Goal: Information Seeking & Learning: Find specific fact

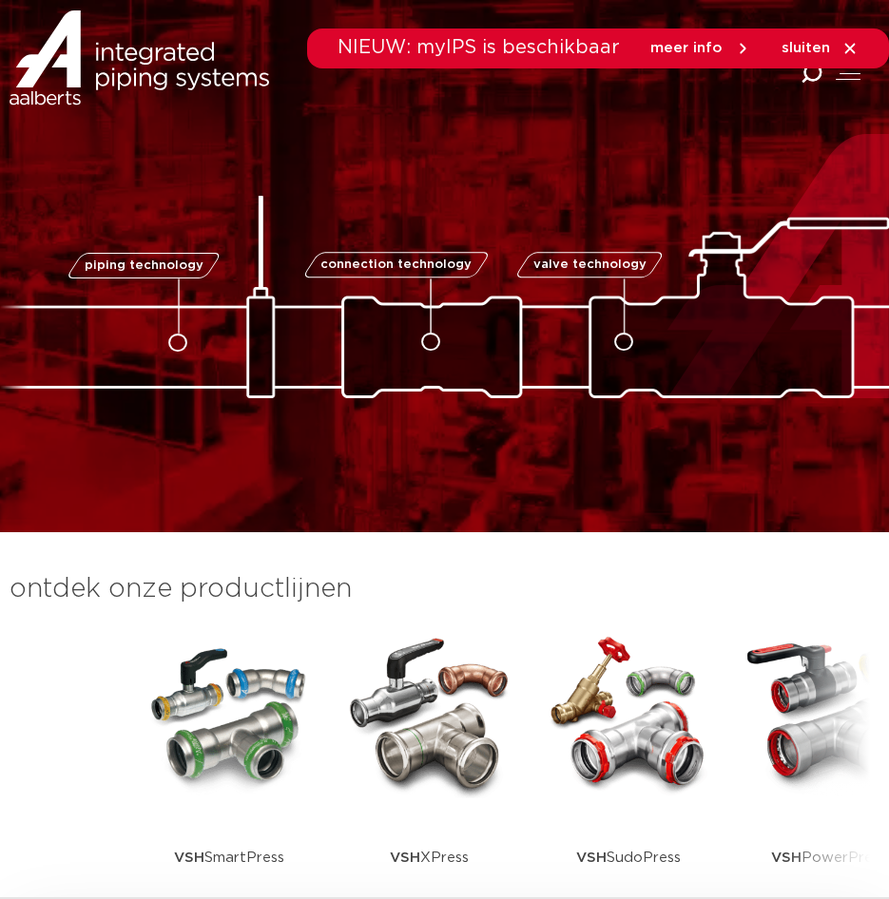
click at [810, 76] on icon "Combined Shape" at bounding box center [811, 74] width 22 height 22
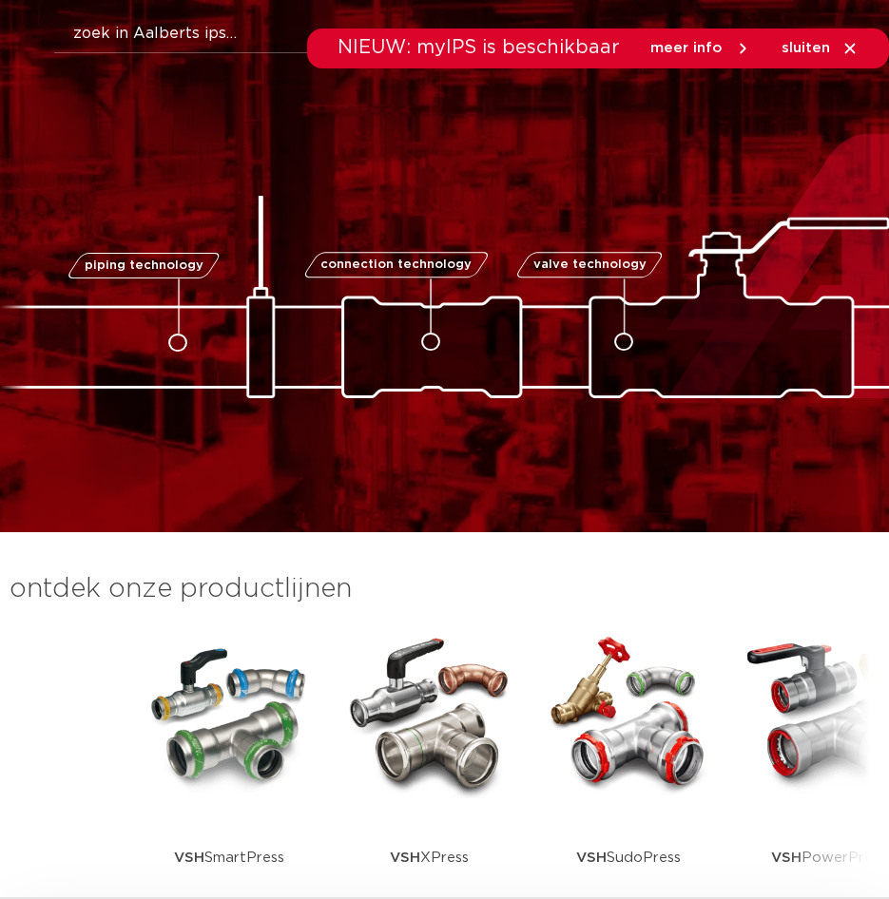
click at [85, 11] on form "Zoeken" at bounding box center [475, 30] width 889 height 48
click at [87, 24] on button "Zoeken" at bounding box center [478, 30] width 884 height 30
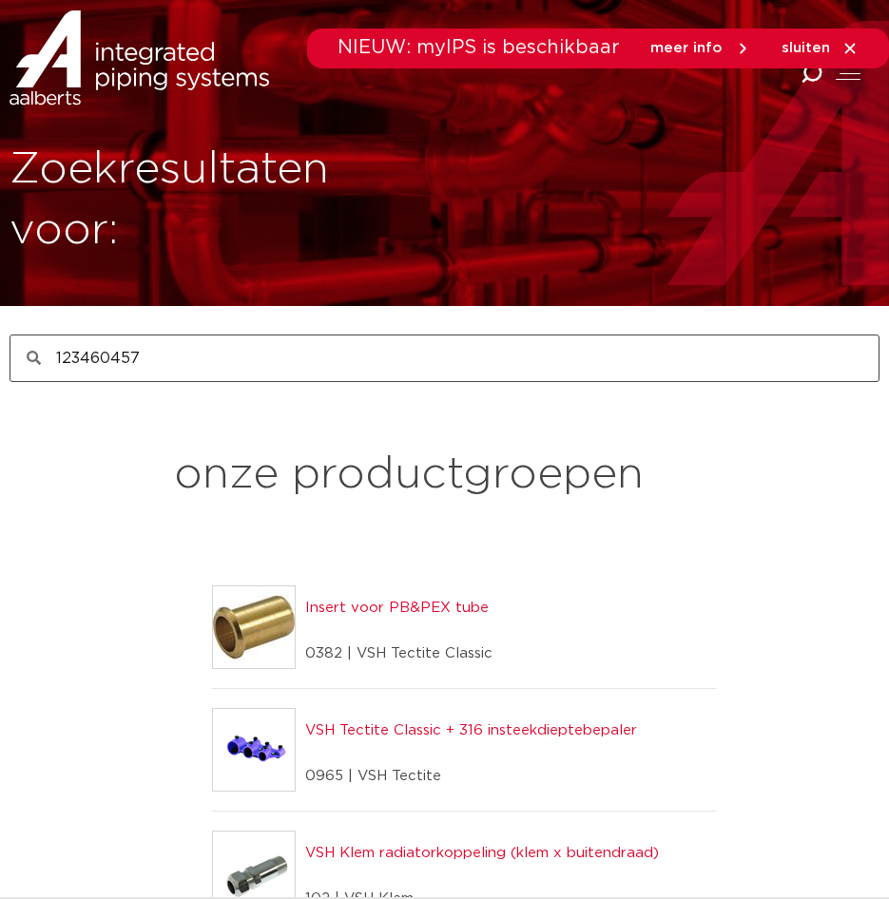
type input "123460457"
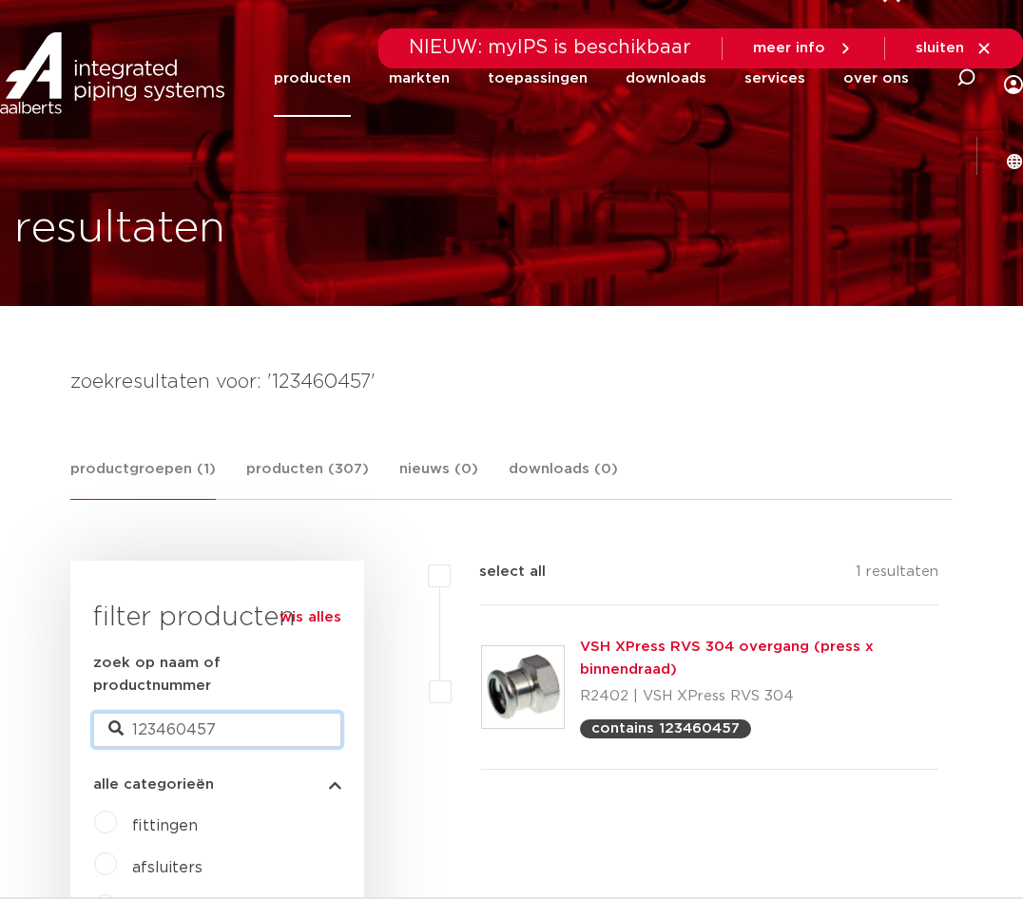
click at [203, 713] on input "123460457" at bounding box center [217, 730] width 248 height 34
paste input "62"
type input "123460462"
click at [186, 713] on input "123460462" at bounding box center [217, 730] width 248 height 34
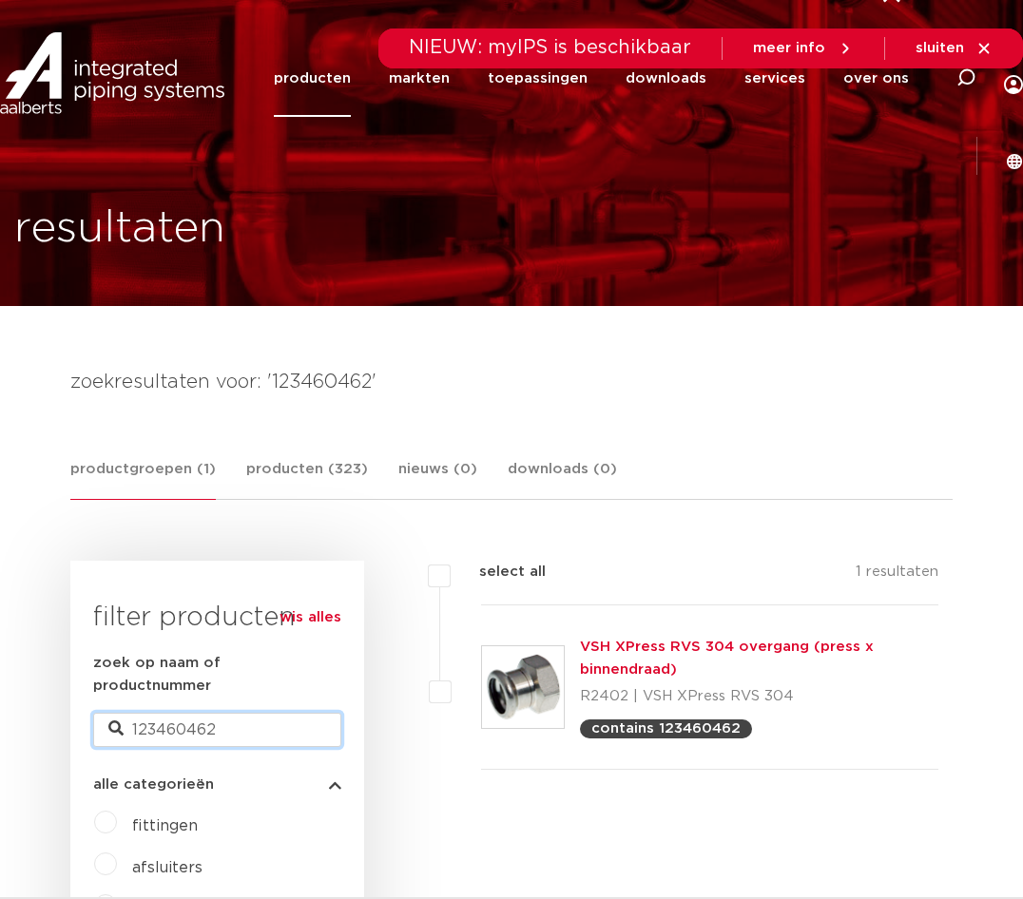
click at [186, 713] on input "123460462" at bounding box center [217, 730] width 248 height 34
paste input "51"
type input "123460512"
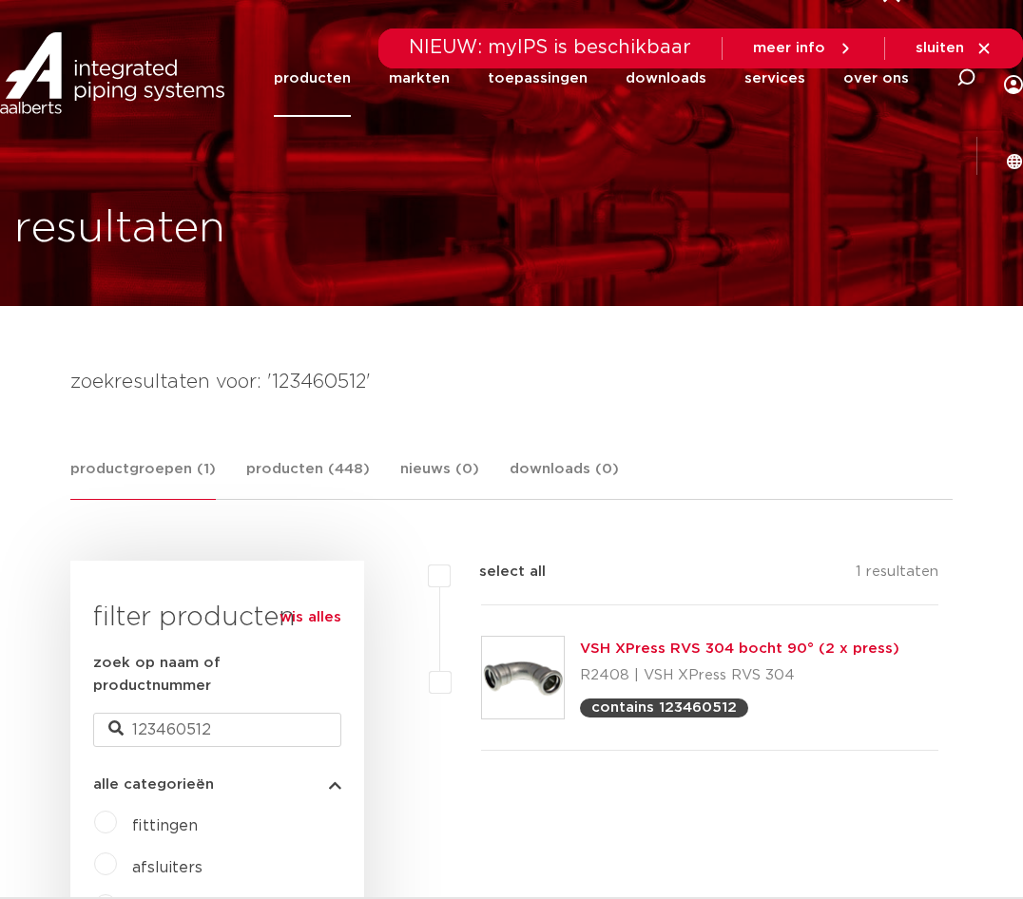
click at [482, 373] on h4 "zoekresultaten voor: '123460512'" at bounding box center [511, 382] width 882 height 30
click at [182, 713] on input "123460512" at bounding box center [217, 730] width 248 height 34
paste input "9"
type input "123460519"
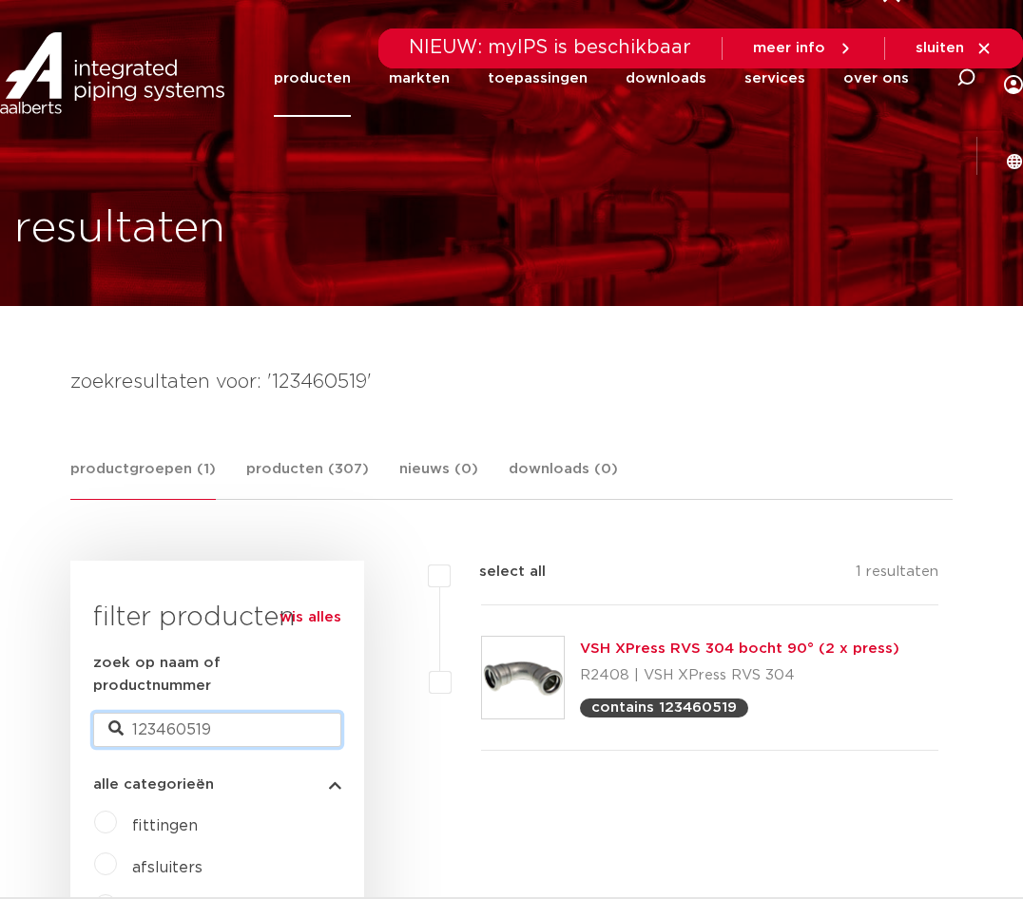
click at [176, 713] on input "123460519" at bounding box center [217, 730] width 248 height 34
paste input "45"
type input "123460545"
click at [163, 713] on input "123460545" at bounding box center [217, 730] width 248 height 34
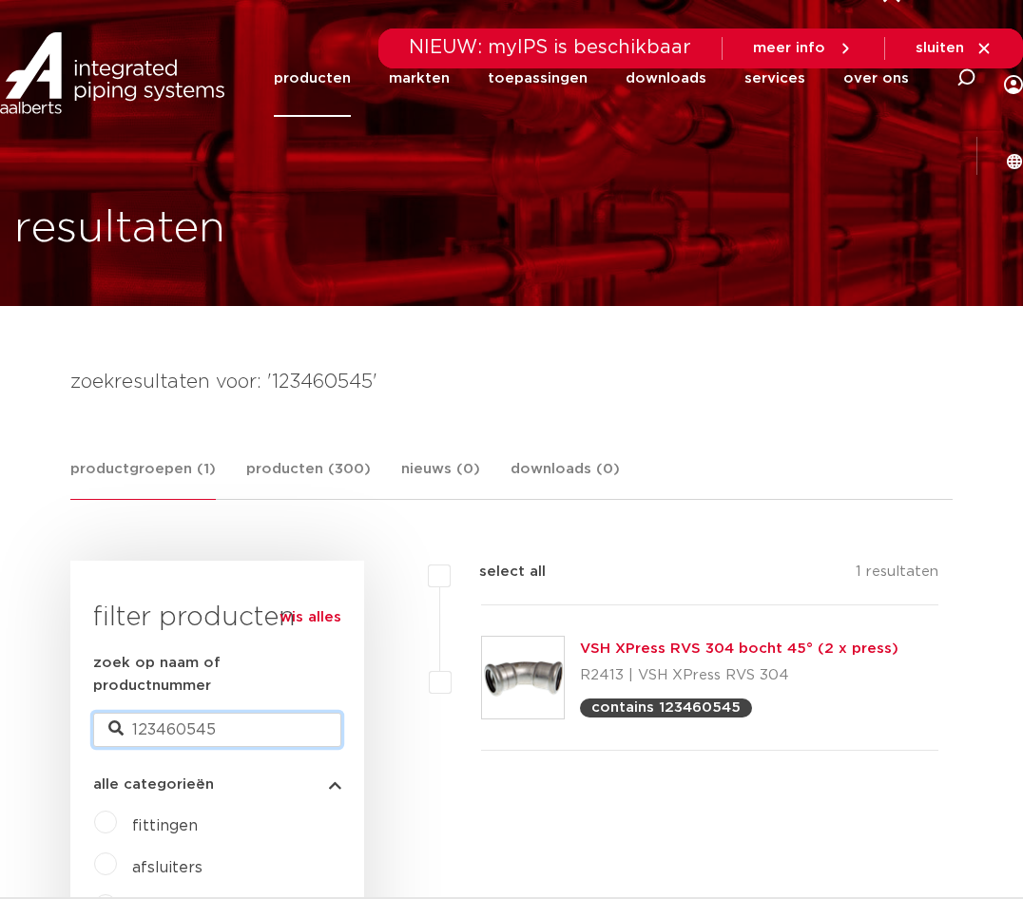
click at [163, 713] on input "123460545" at bounding box center [217, 730] width 248 height 34
click at [273, 713] on input "123460545" at bounding box center [217, 730] width 248 height 34
paste input "54"
type input "123460554"
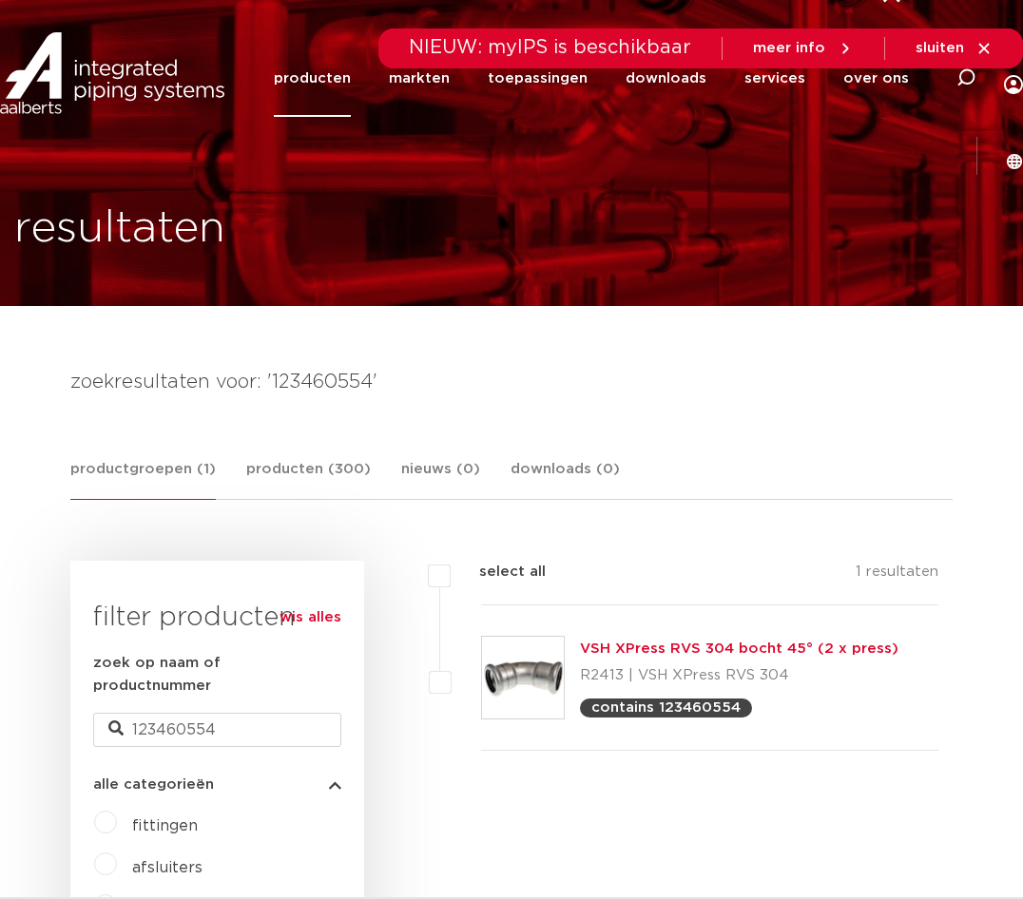
click at [160, 721] on input "123460554" at bounding box center [217, 730] width 248 height 34
paste input "25"
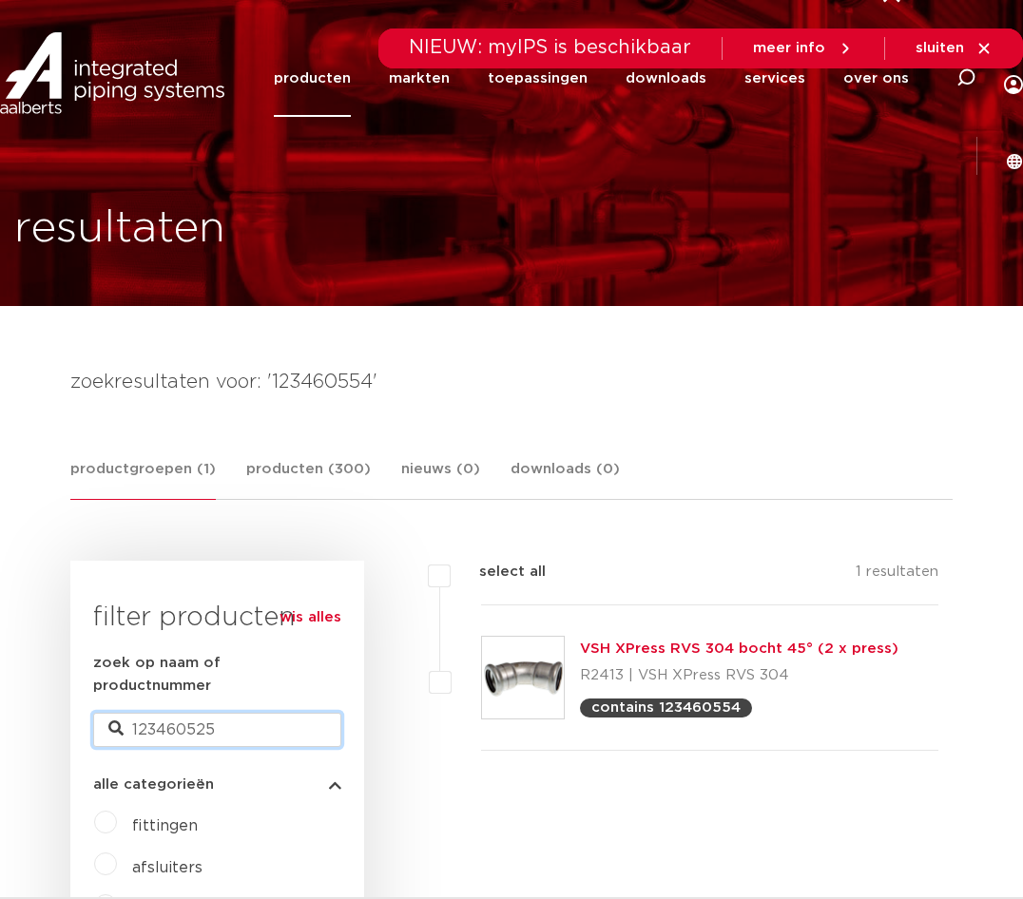
type input "123460525"
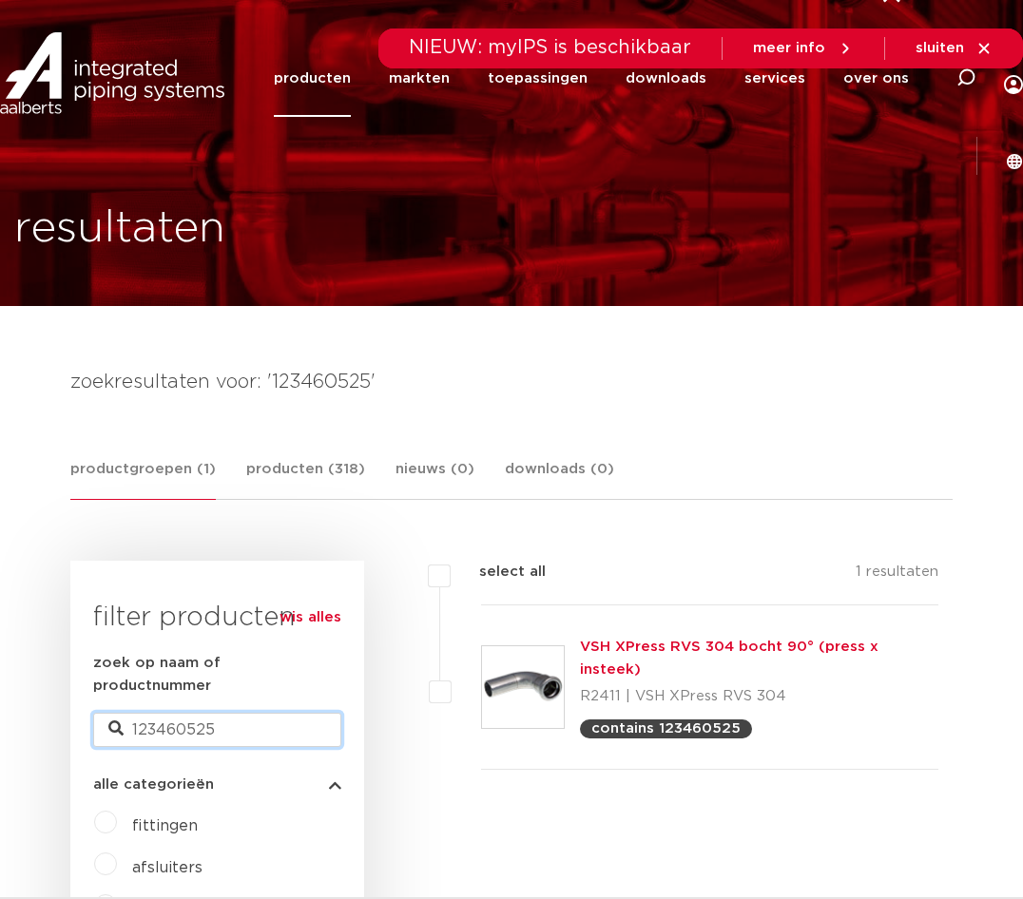
click at [188, 713] on input "123460525" at bounding box center [217, 730] width 248 height 34
paste input "3"
type input "123460535"
click at [145, 713] on input "123460535" at bounding box center [217, 730] width 248 height 34
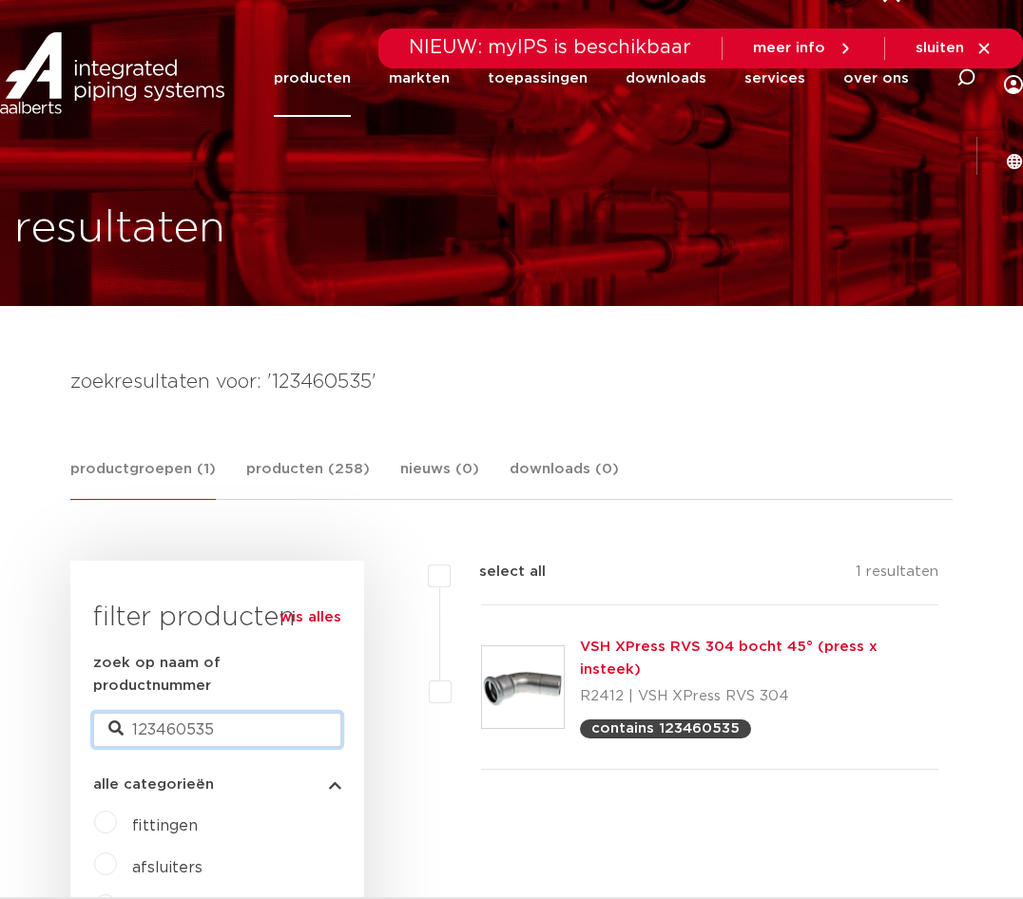
paste input "4"
type input "123460534"
click at [188, 395] on h4 "zoekresultaten voor: '123460534'" at bounding box center [511, 382] width 882 height 30
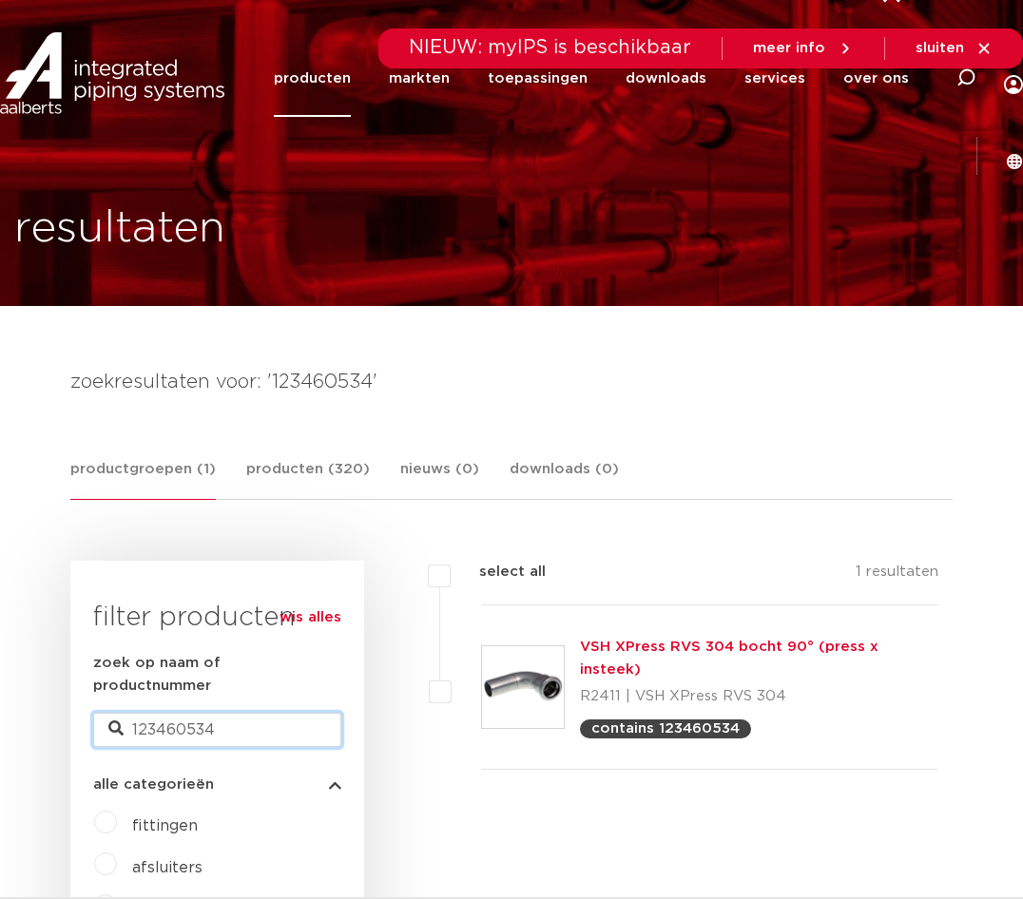
click at [164, 719] on input "123460534" at bounding box center [217, 730] width 248 height 34
paste input "9"
type input "123460539"
click at [241, 713] on input "123460539" at bounding box center [217, 730] width 248 height 34
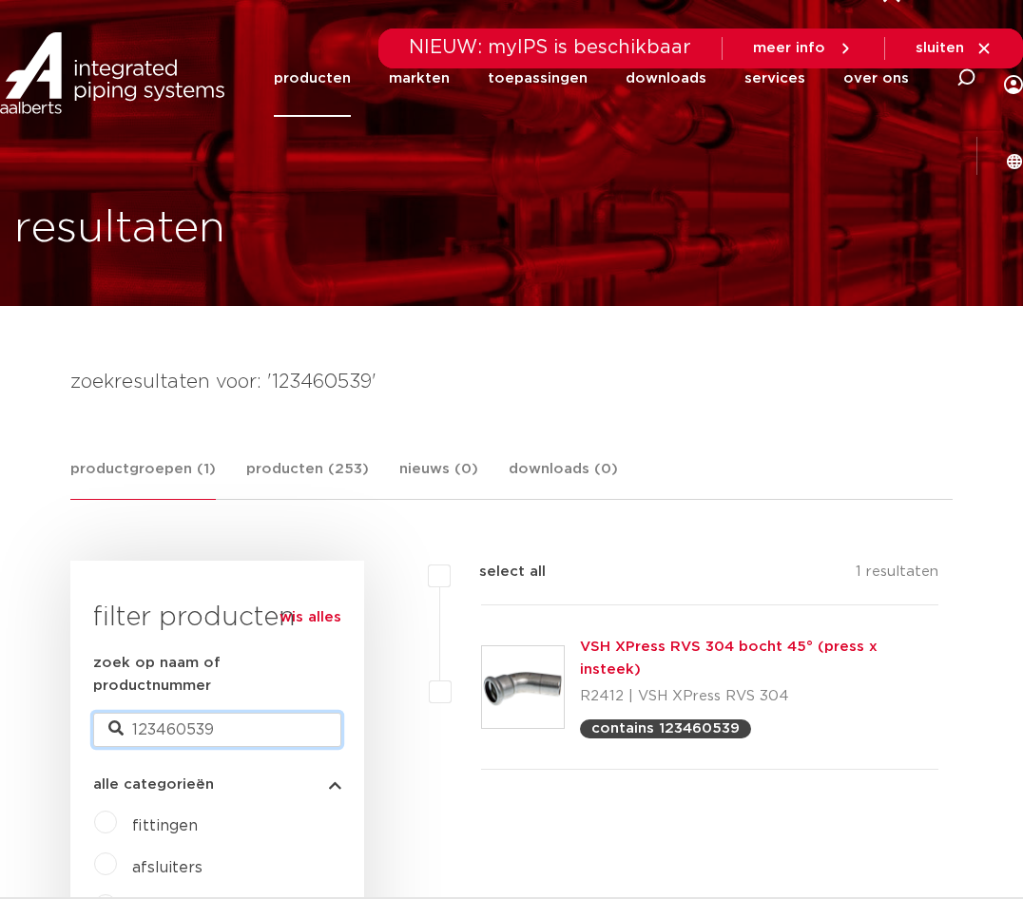
click at [241, 713] on input "123460539" at bounding box center [217, 730] width 248 height 34
paste input "44"
click at [167, 713] on input "123460544" at bounding box center [217, 730] width 248 height 34
paste input "621"
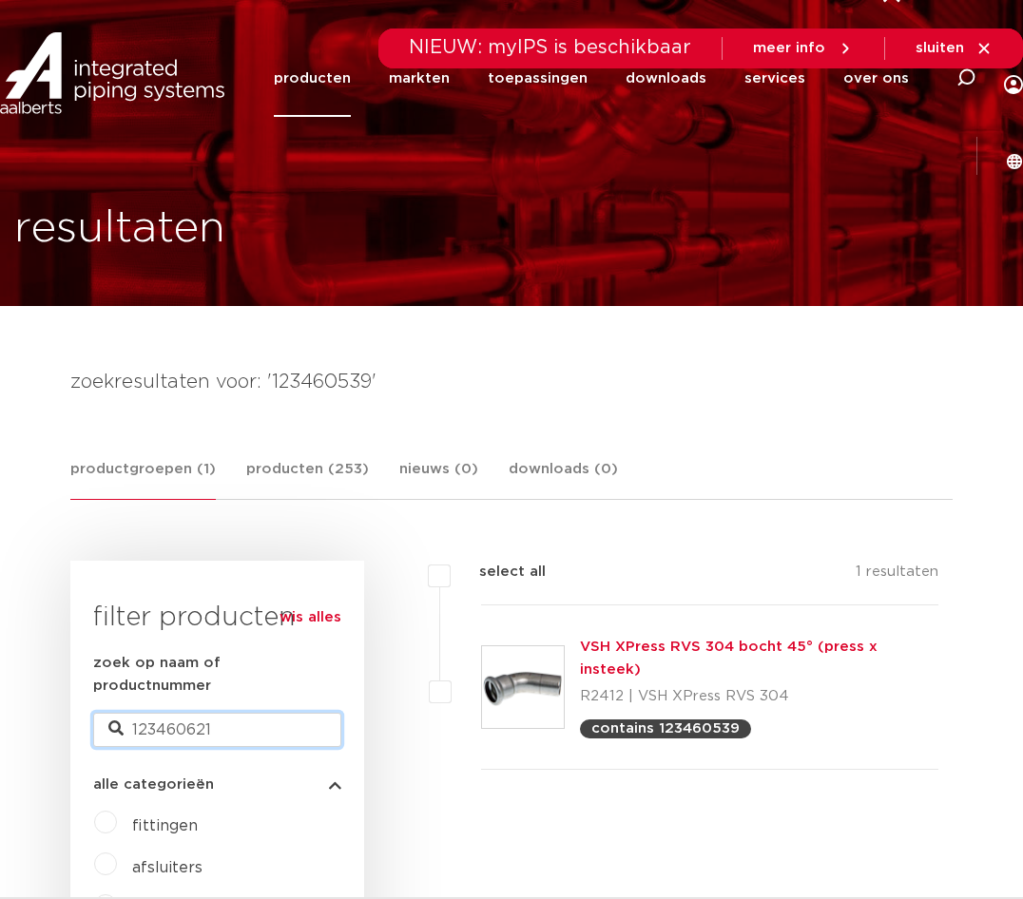
type input "123460621"
drag, startPoint x: 310, startPoint y: 354, endPoint x: 285, endPoint y: 412, distance: 63.0
click at [159, 713] on input "123460621" at bounding box center [217, 730] width 248 height 34
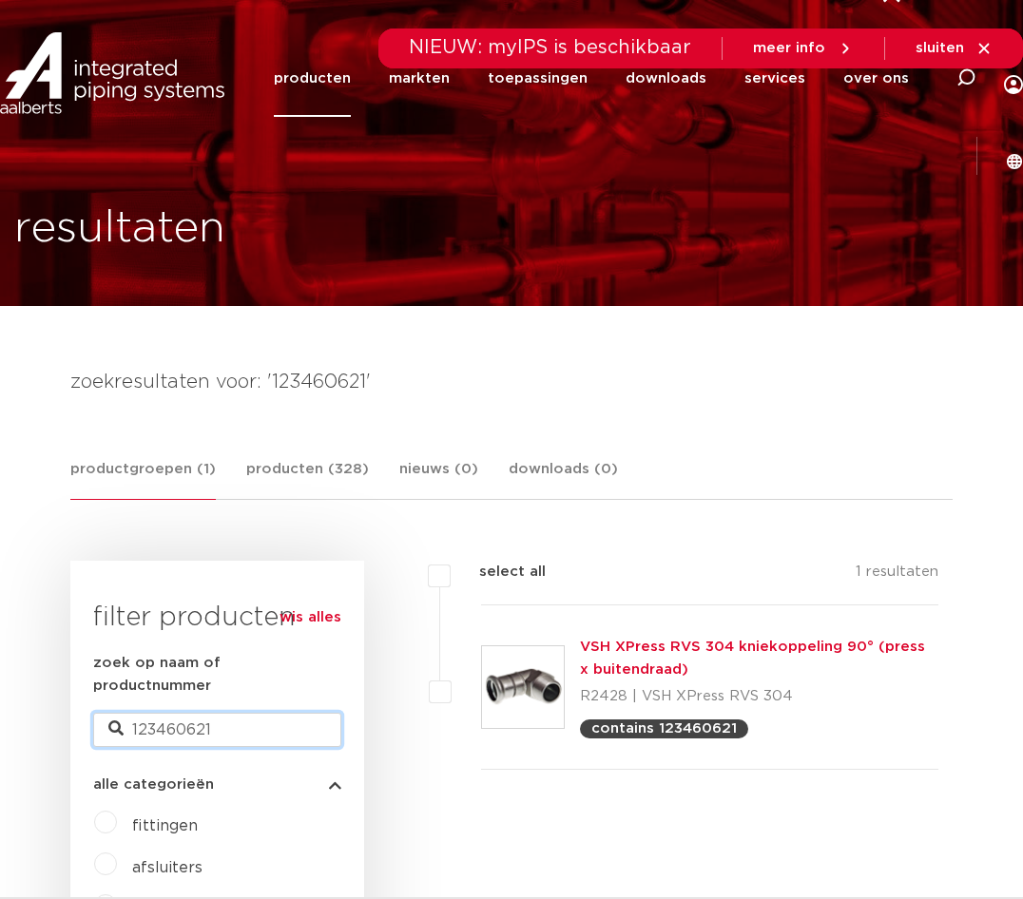
click at [159, 713] on input "123460621" at bounding box center [217, 730] width 248 height 34
paste input "522"
type input "123460522"
click at [174, 713] on input "123460522" at bounding box center [217, 730] width 248 height 34
paste input "96"
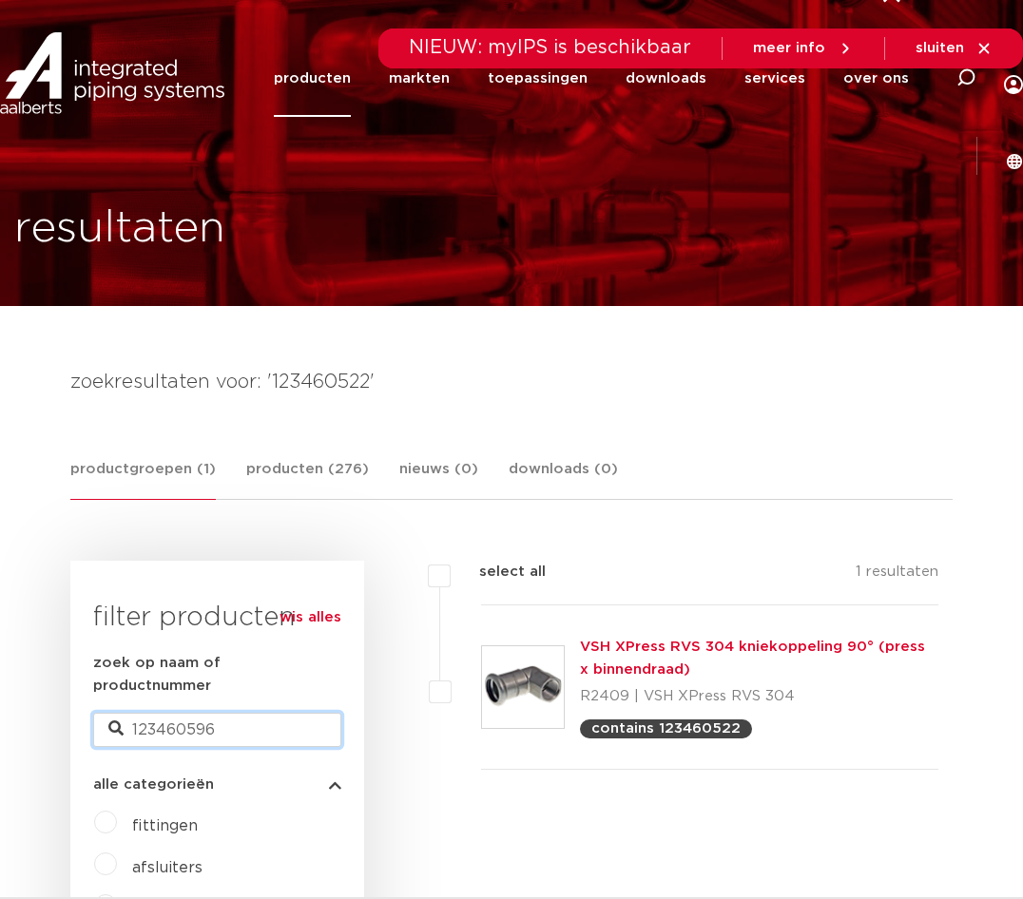
type input "123460596"
drag, startPoint x: 0, startPoint y: 0, endPoint x: 529, endPoint y: 666, distance: 850.6
click at [194, 713] on input "123460596" at bounding box center [217, 730] width 248 height 34
paste input "8"
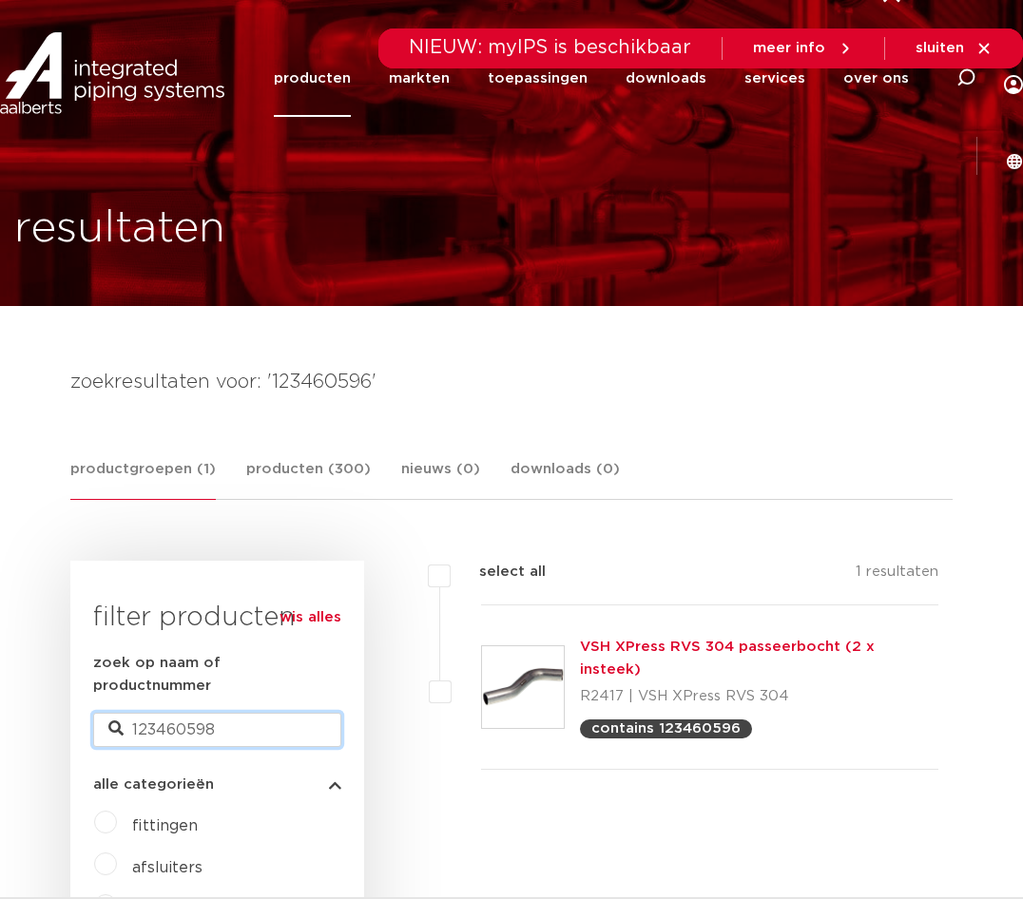
type input "123460598"
click at [241, 713] on input "123460598" at bounding box center [217, 730] width 248 height 34
paste input "55"
type input "123460555"
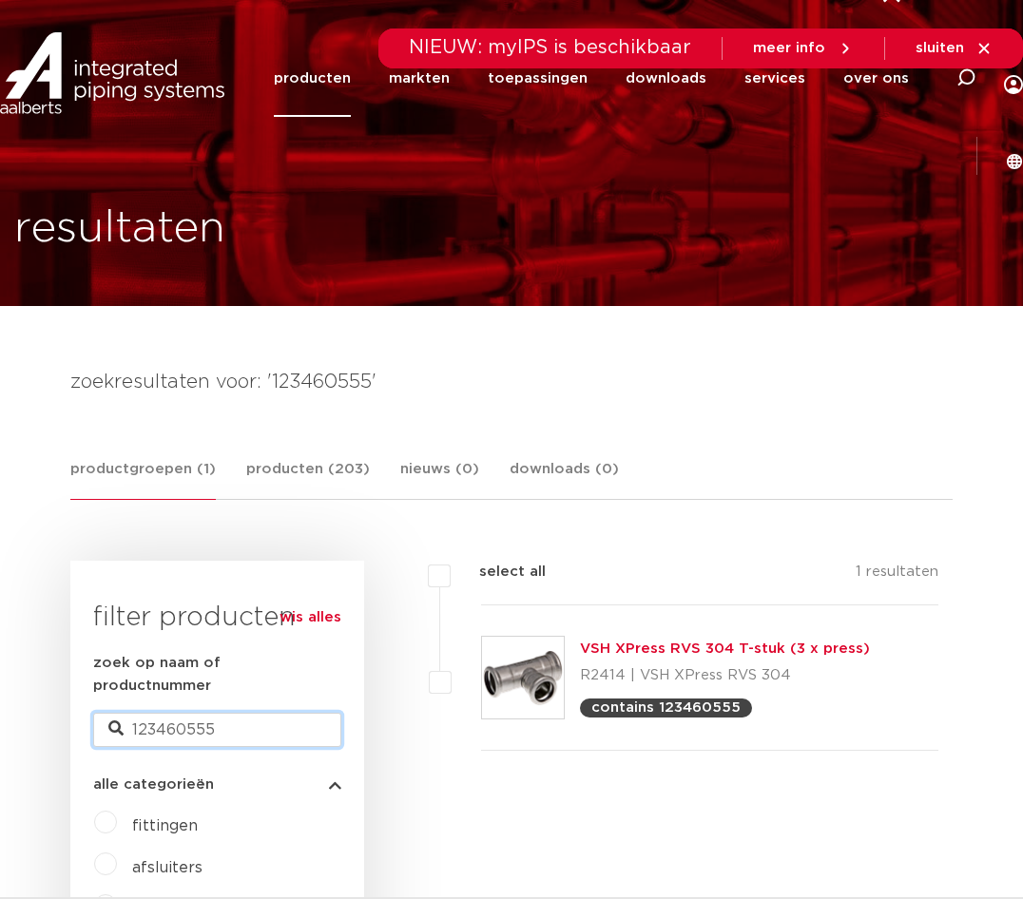
click at [154, 713] on input "123460555" at bounding box center [217, 730] width 248 height 34
paste input "63"
type input "123460563"
click at [246, 713] on input "123460563" at bounding box center [217, 730] width 248 height 34
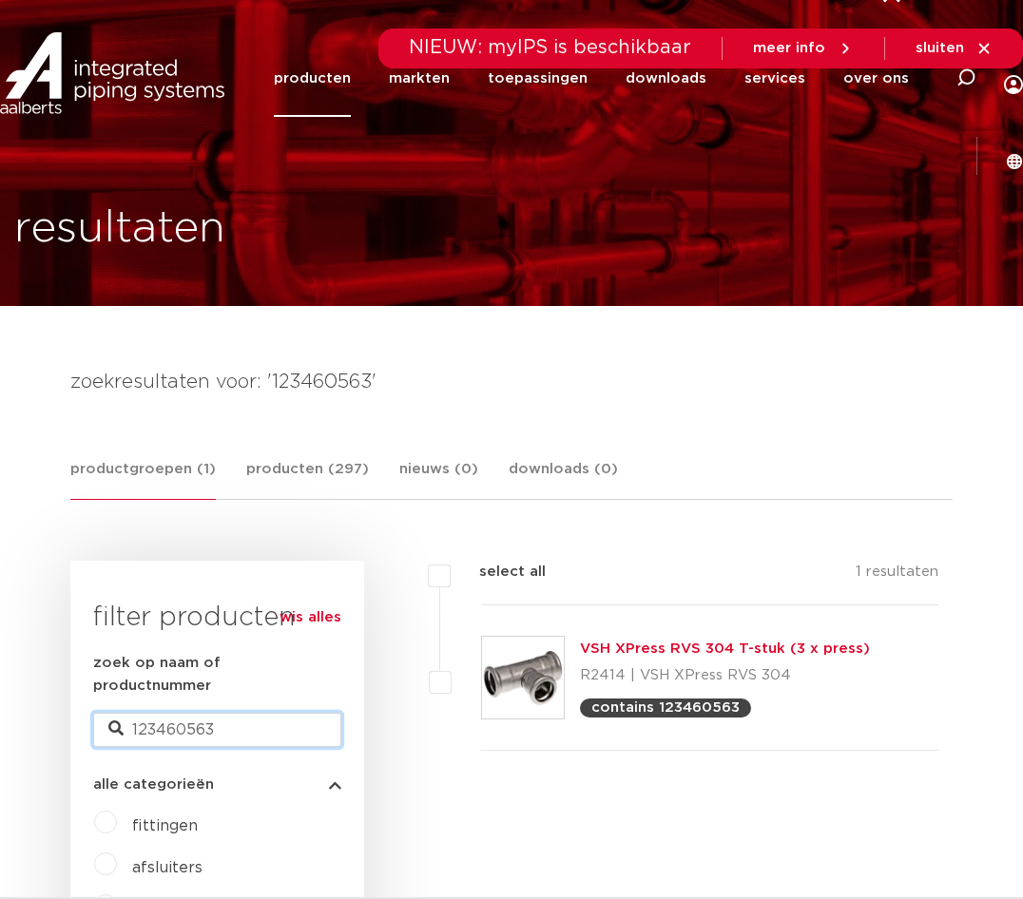
click at [246, 713] on input "123460563" at bounding box center [217, 730] width 248 height 34
paste input "5"
type input "123460565"
click at [185, 682] on div "zoek op naam of productnummer 123460565" at bounding box center [217, 699] width 248 height 95
click at [183, 713] on input "123460565" at bounding box center [217, 730] width 248 height 34
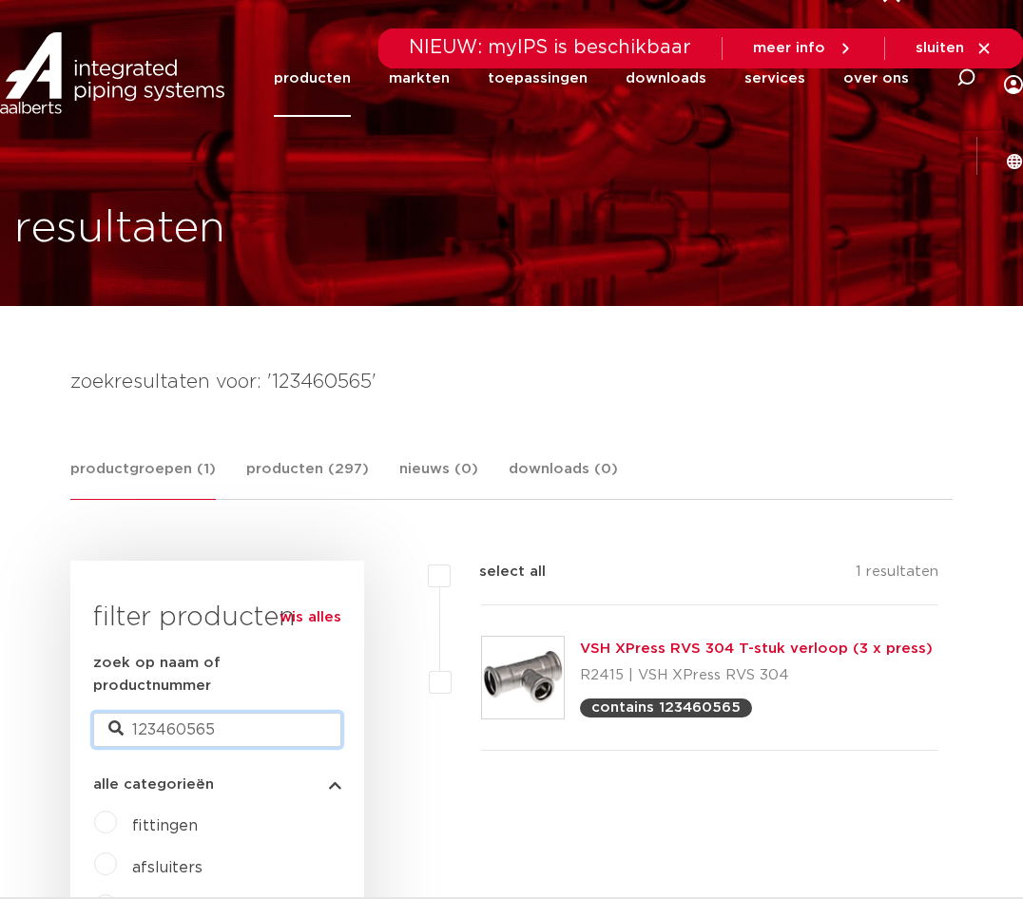
click at [183, 713] on input "123460565" at bounding box center [217, 730] width 248 height 34
paste input "70"
type input "123460570"
click at [192, 713] on input "123460570" at bounding box center [217, 730] width 248 height 34
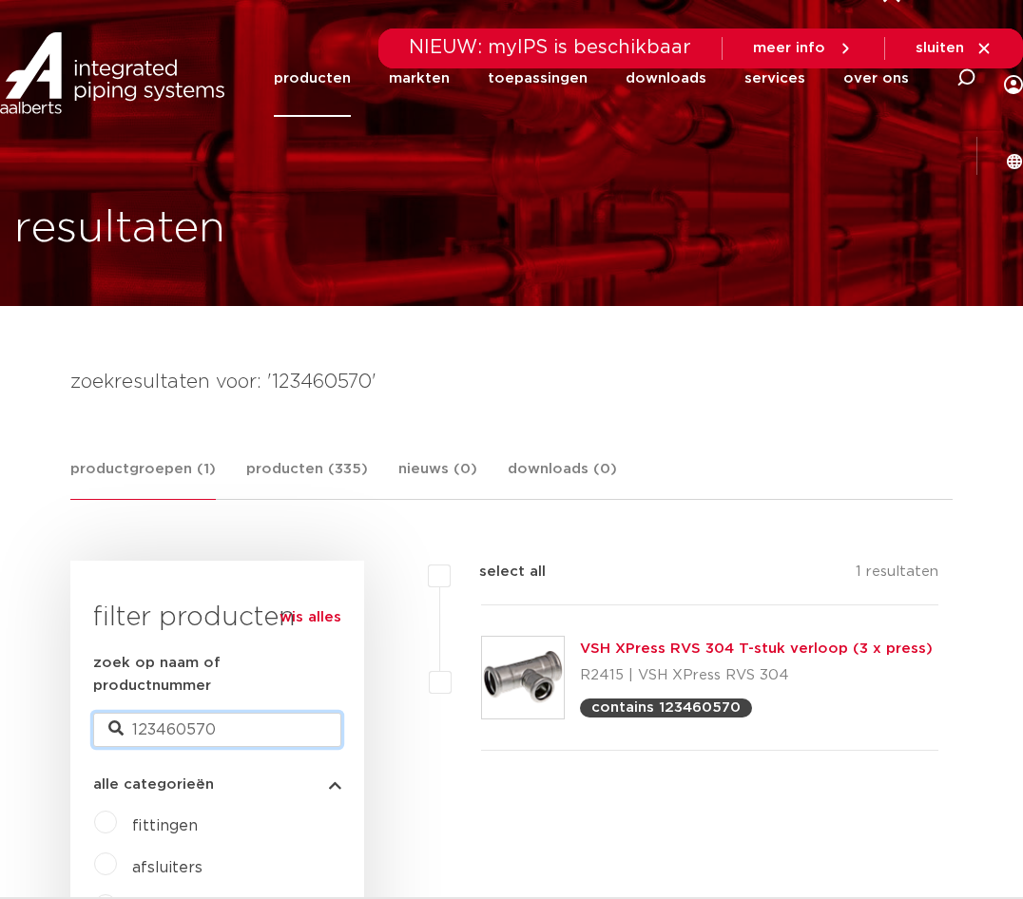
paste input "1"
type input "123460571"
click at [140, 713] on input "123460571" at bounding box center [217, 730] width 248 height 34
paste input "80"
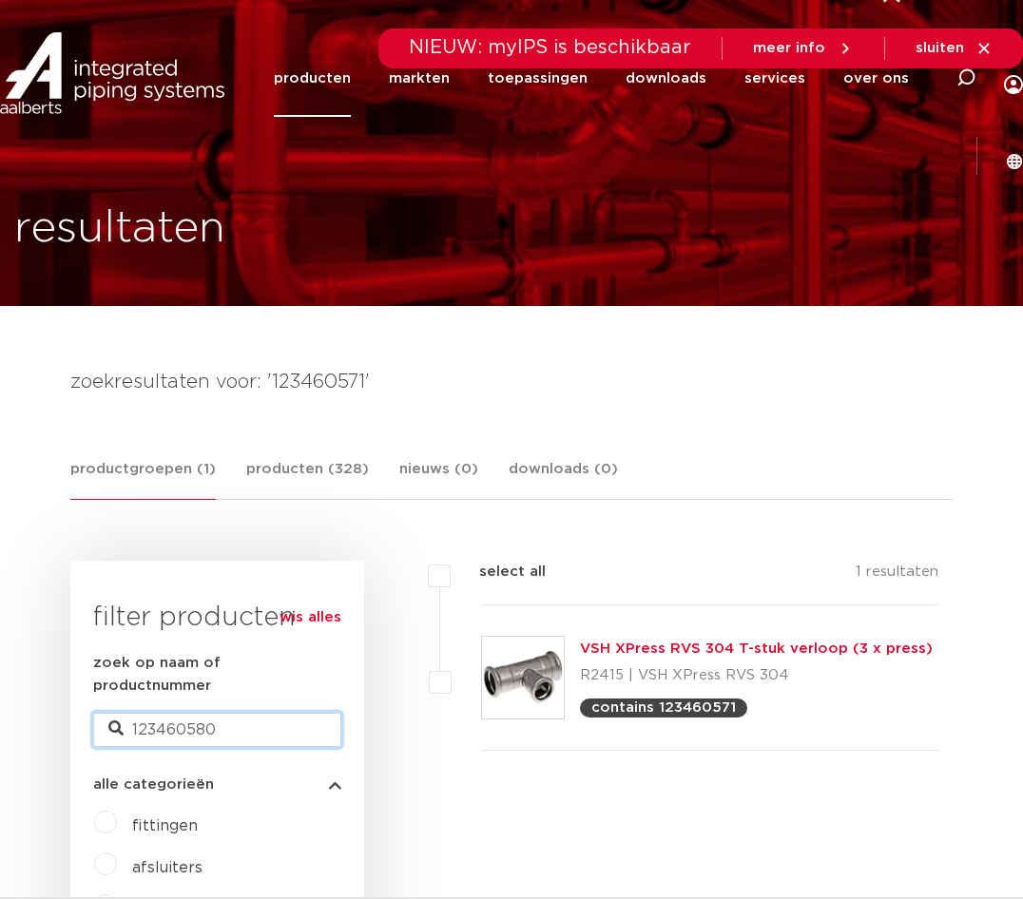
type input "123460580"
click at [201, 687] on div "zoek op naam of productnummer 123460580" at bounding box center [217, 699] width 248 height 95
click at [198, 713] on input "123460580" at bounding box center [217, 730] width 248 height 34
paste input "6"
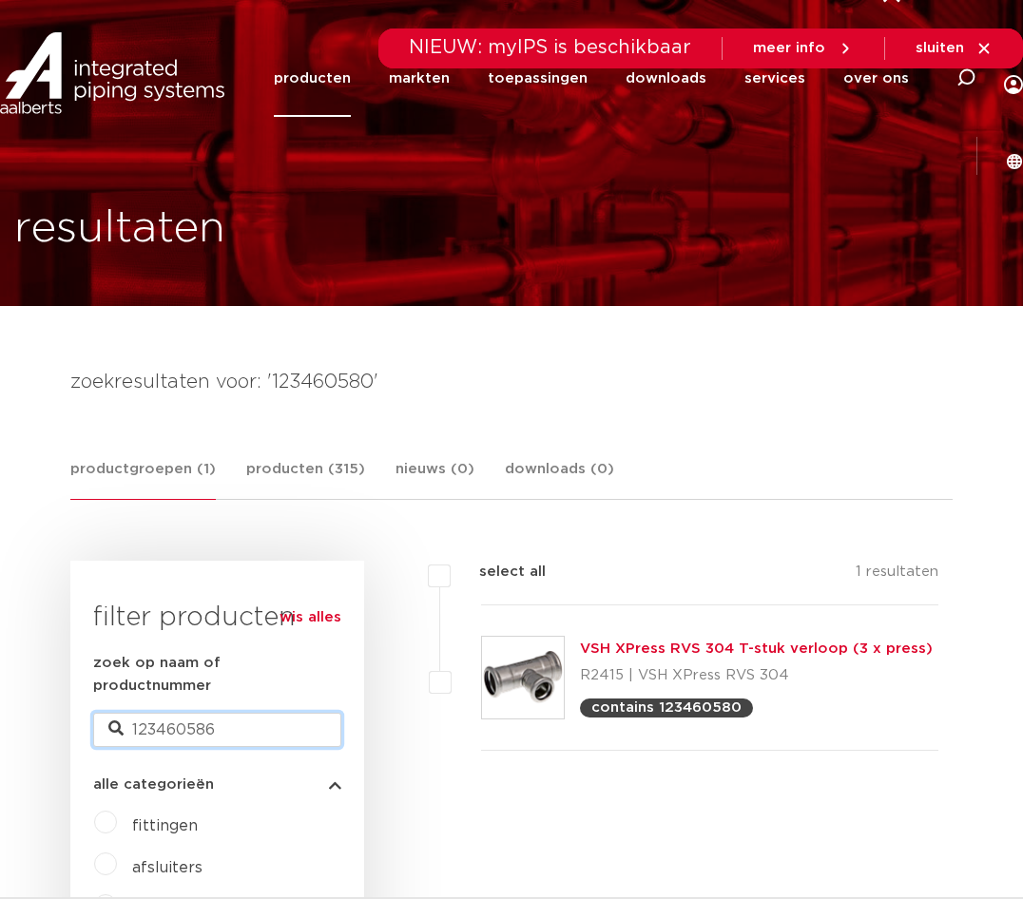
type input "123460586"
click at [231, 713] on input "123460586" at bounding box center [217, 730] width 248 height 34
paste input "99"
type input "123460599"
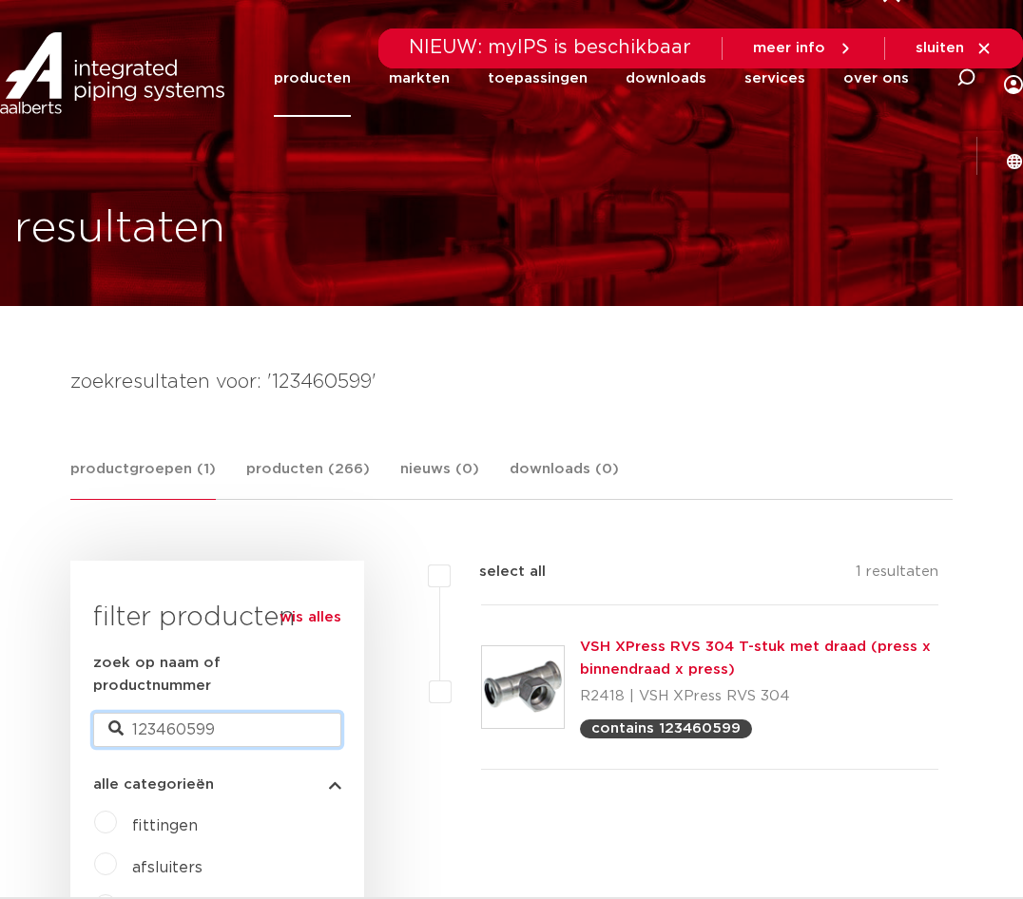
click at [226, 713] on input "123460599" at bounding box center [217, 730] width 248 height 34
paste input "608"
type input "123460608"
click at [220, 713] on input "123460608" at bounding box center [217, 730] width 248 height 34
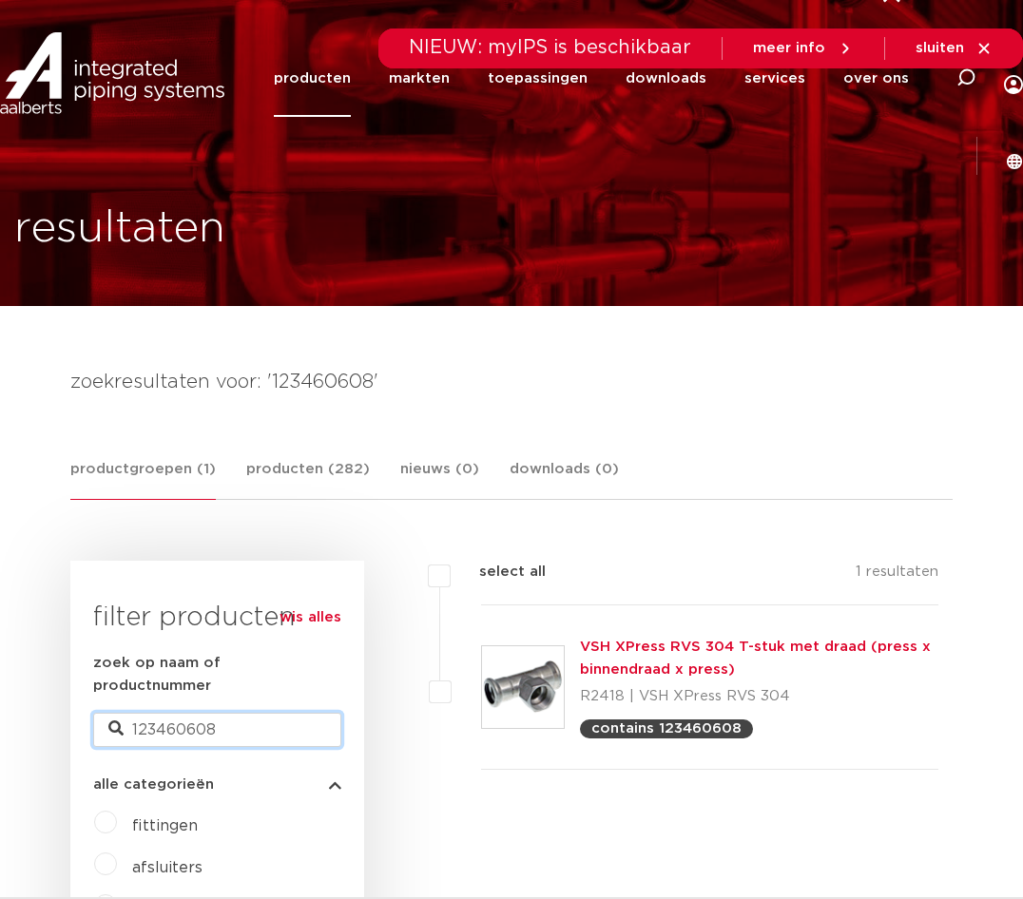
click at [220, 713] on input "123460608" at bounding box center [217, 730] width 248 height 34
paste input "9"
type input "123460609"
click at [178, 713] on input "123460609" at bounding box center [217, 730] width 248 height 34
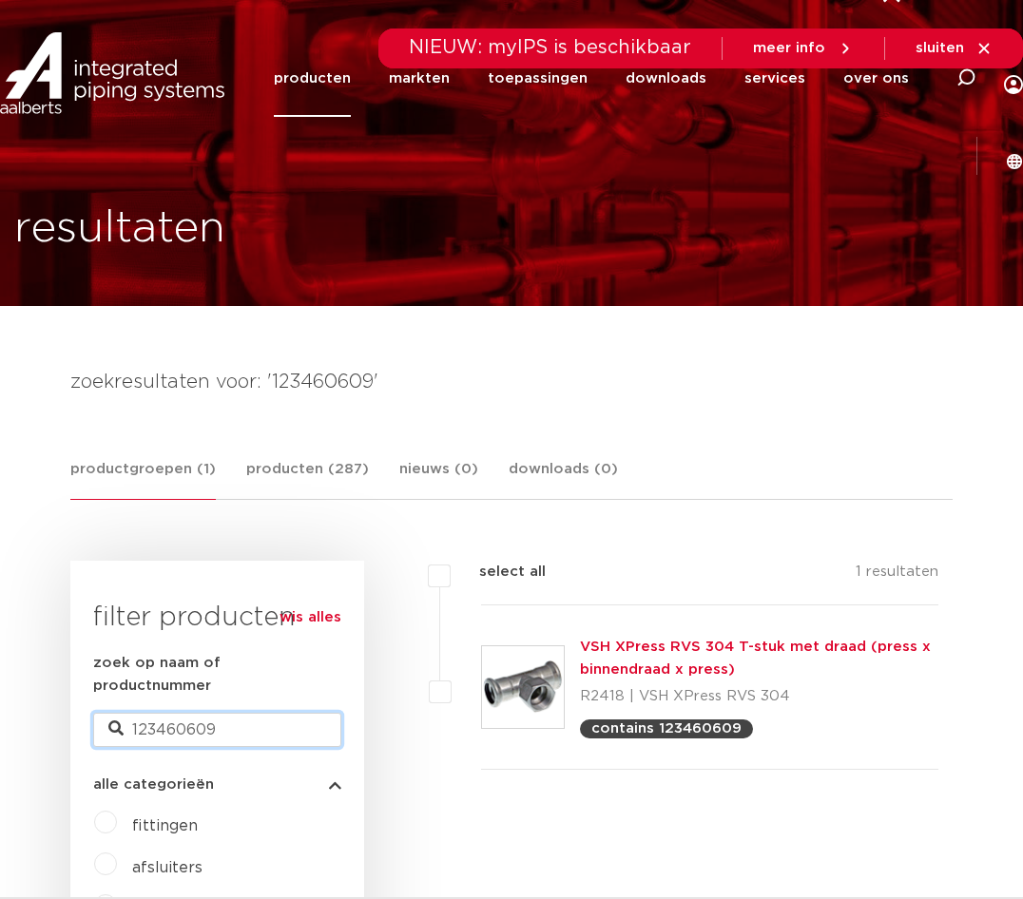
paste input "35"
type input "123460635"
click at [167, 716] on input "123460635" at bounding box center [217, 730] width 248 height 34
paste input "41"
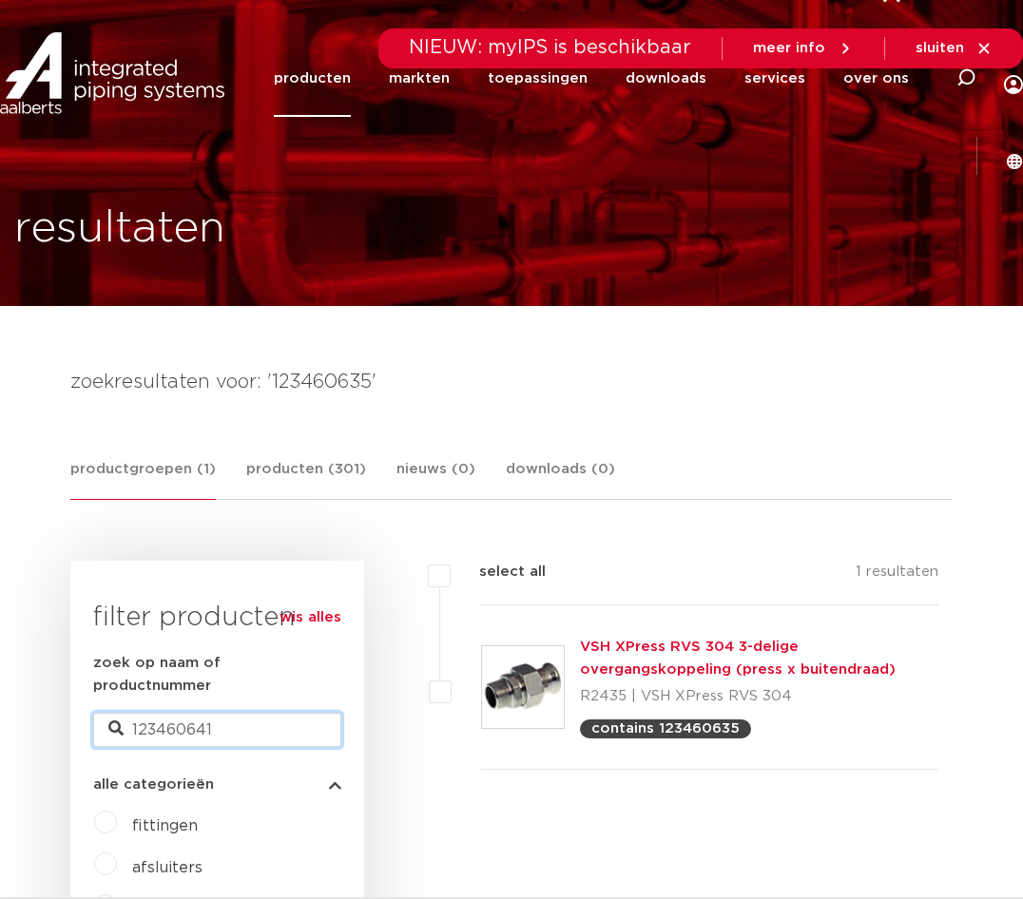
type input "123460641"
click at [220, 713] on input "123460641" at bounding box center [217, 730] width 248 height 34
paste input "6"
type input "123460646"
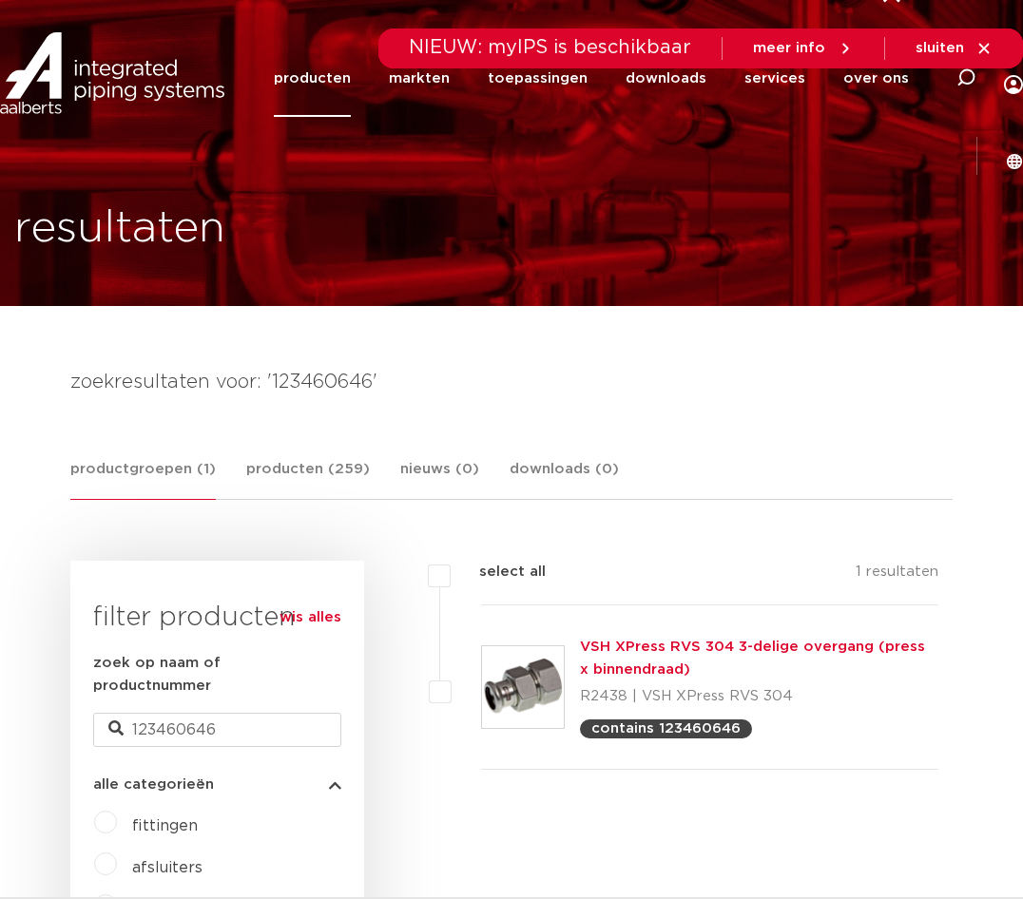
click at [221, 687] on div "zoek op naam of productnummer 123460646" at bounding box center [217, 699] width 248 height 95
click at [214, 713] on input "123460646" at bounding box center [217, 730] width 248 height 34
paste input "8"
type input "123460648"
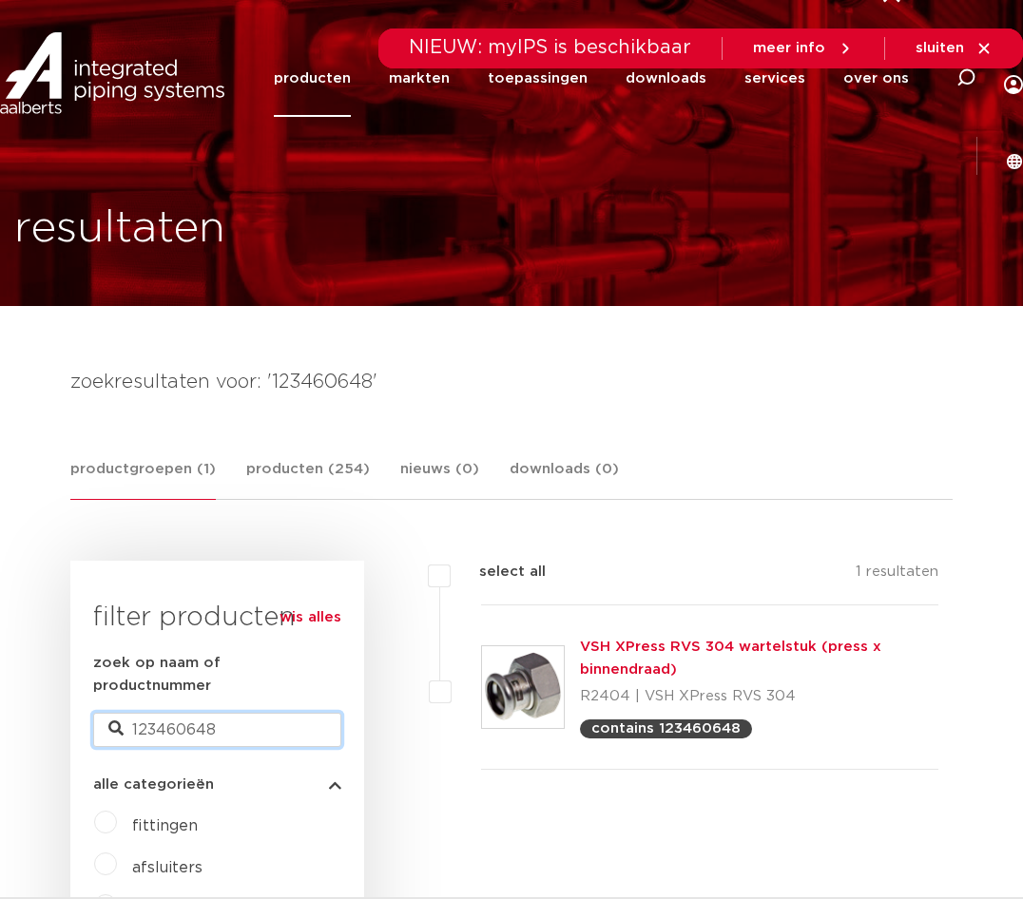
click at [277, 713] on input "123460648" at bounding box center [217, 730] width 248 height 34
paste input "25"
type input "123460625"
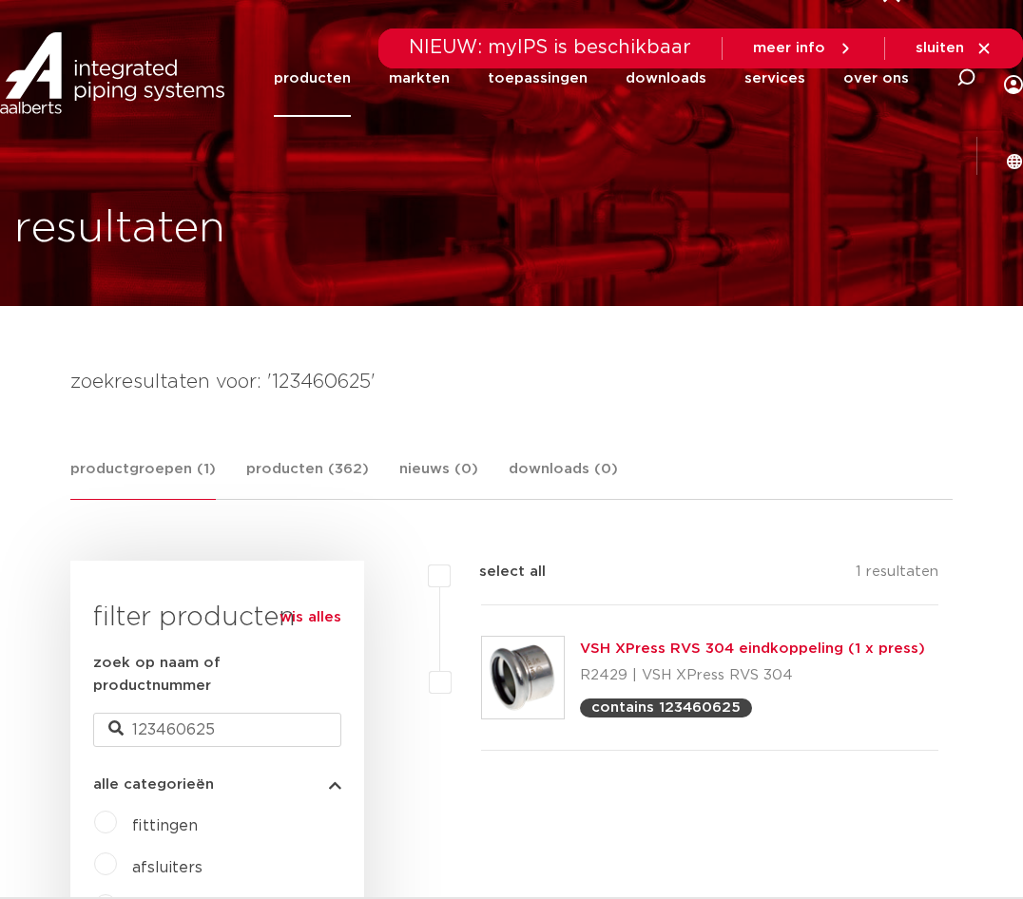
click at [529, 649] on img at bounding box center [523, 678] width 82 height 82
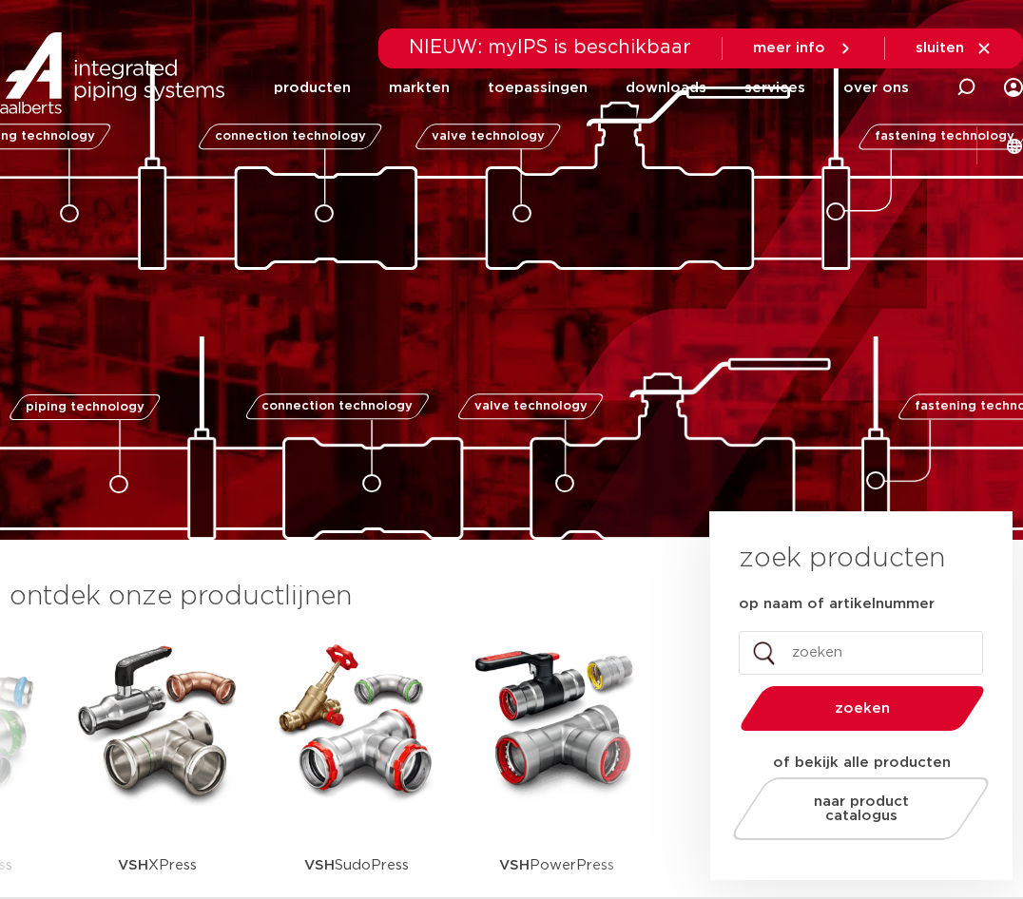
click at [833, 648] on input "op naam of artikelnummer" at bounding box center [861, 653] width 244 height 44
type input "123460625"
click at [732, 684] on button "zoeken" at bounding box center [862, 708] width 260 height 48
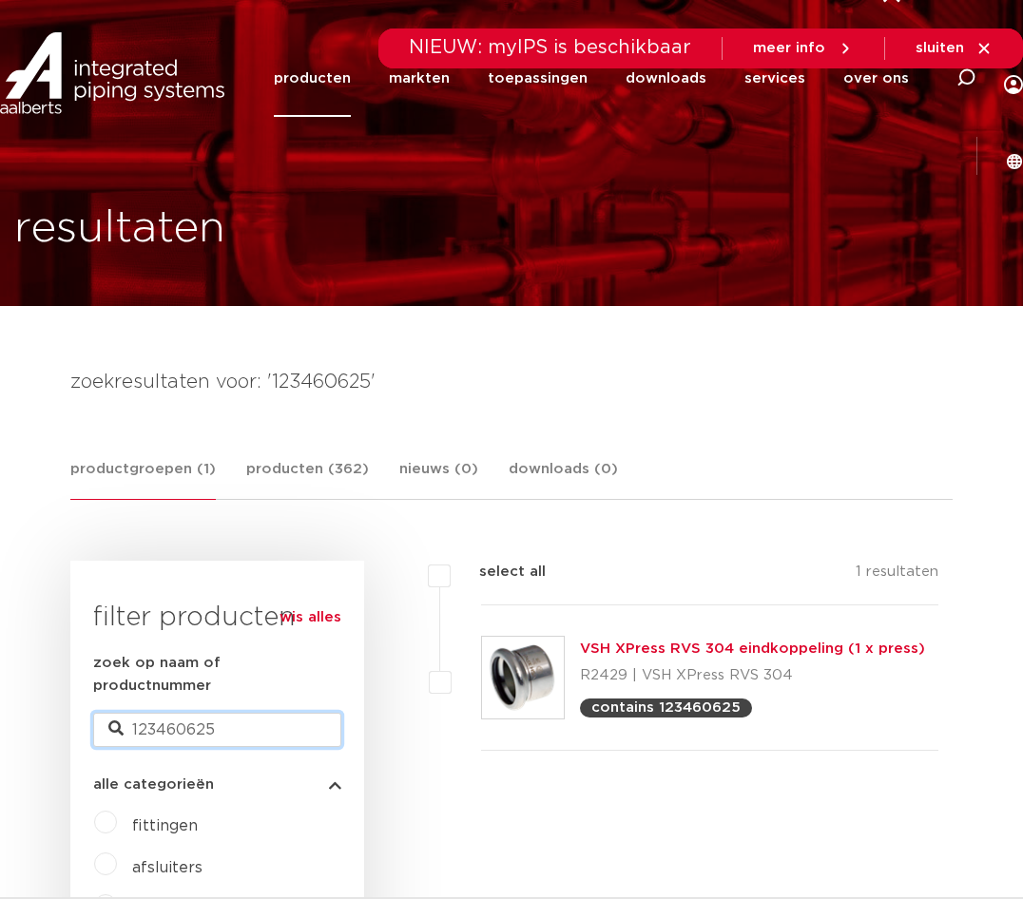
click at [208, 713] on input "123460625" at bounding box center [217, 730] width 248 height 34
paste input "1"
type input "123460615"
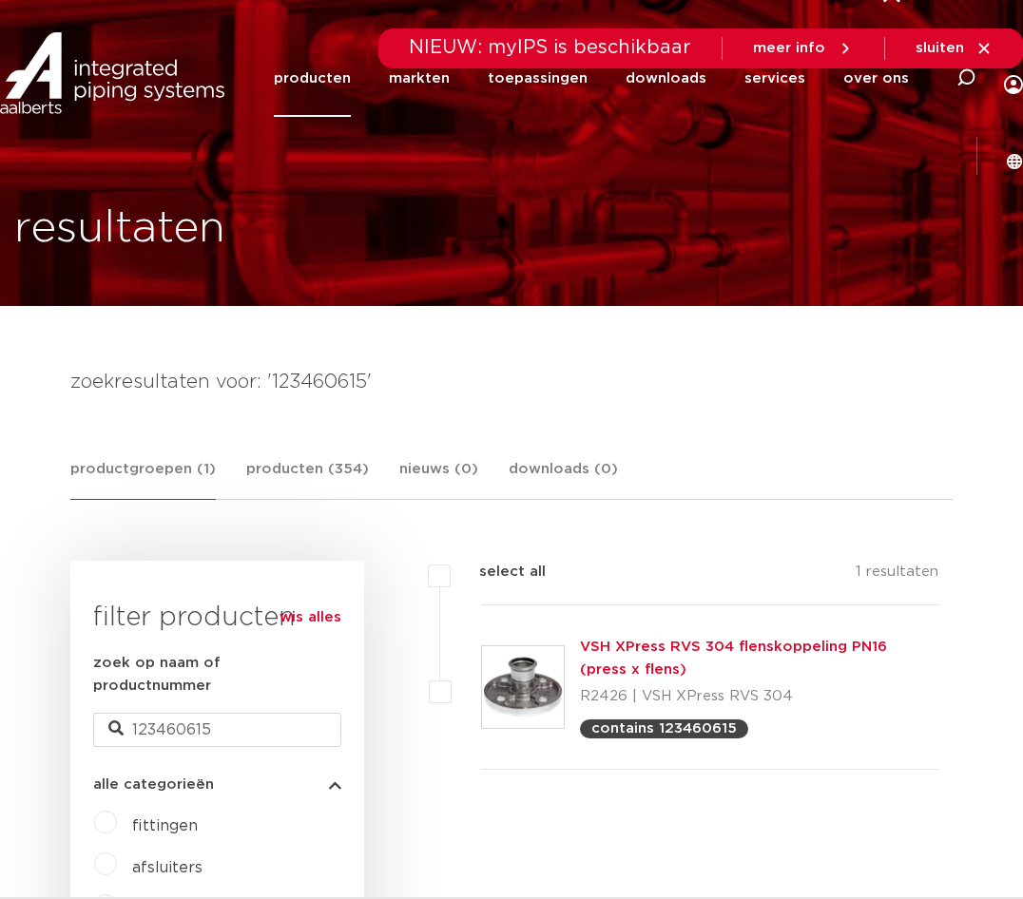
click at [279, 687] on div "zoek op naam of productnummer 123460615" at bounding box center [217, 699] width 248 height 95
click at [247, 713] on input "123460615" at bounding box center [217, 730] width 248 height 34
paste input "6"
type input "123460616"
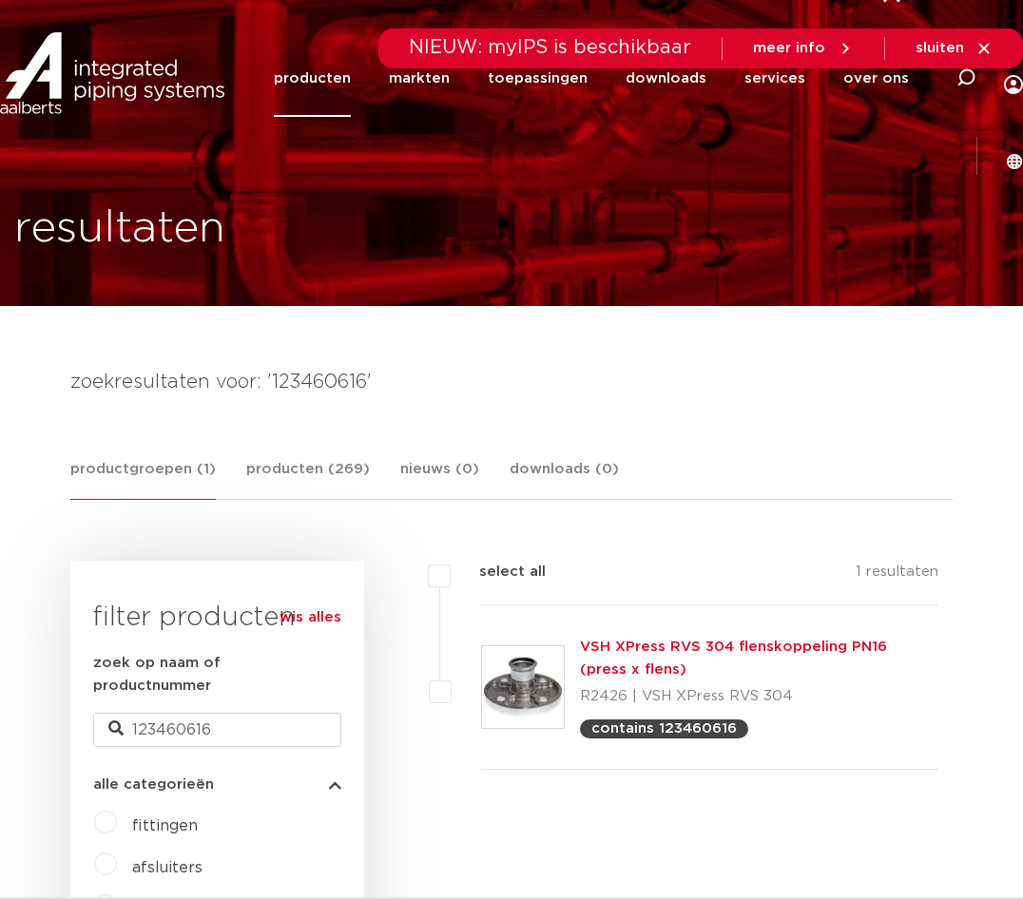
click at [197, 674] on label "zoek op naam of productnummer" at bounding box center [217, 675] width 248 height 46
click at [197, 713] on input "123460616" at bounding box center [217, 730] width 248 height 34
click at [197, 674] on label "zoek op naam of productnummer" at bounding box center [217, 675] width 248 height 46
click at [197, 713] on input "123460616" at bounding box center [217, 730] width 248 height 34
drag, startPoint x: 197, startPoint y: 674, endPoint x: 178, endPoint y: 703, distance: 35.1
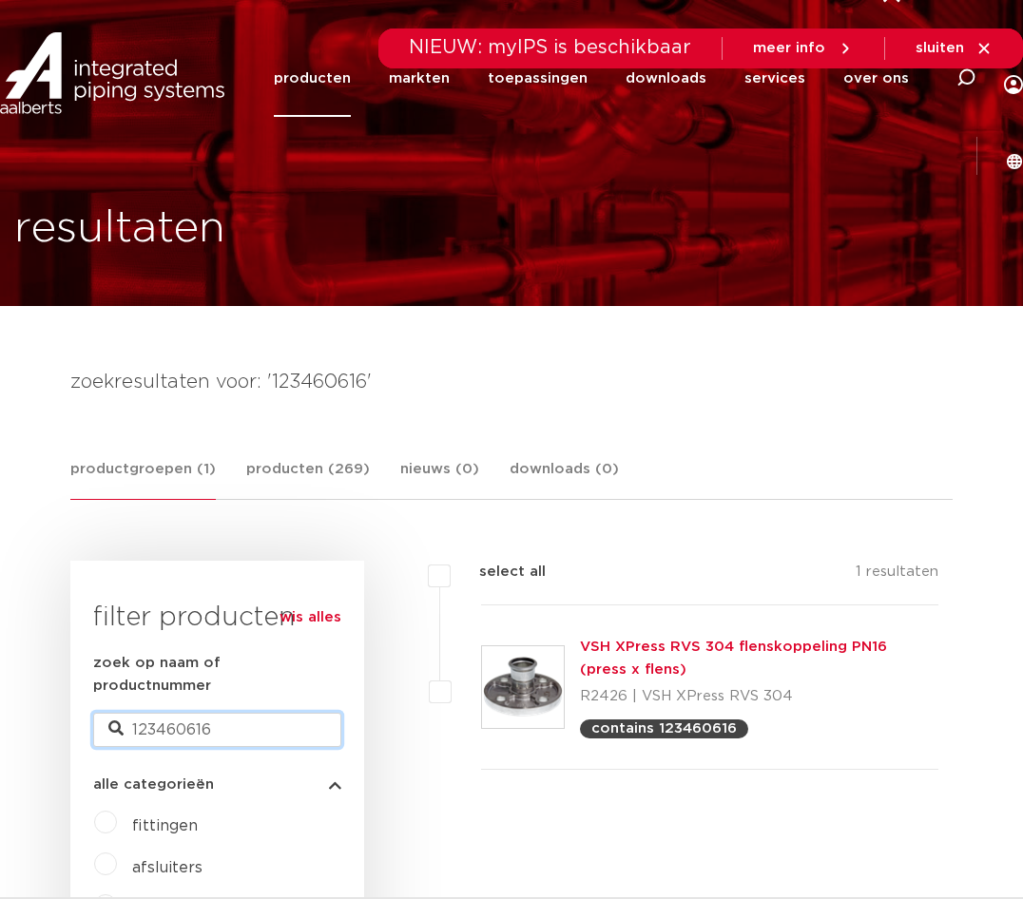
click at [178, 713] on input "123460616" at bounding box center [217, 730] width 248 height 34
paste input "8"
type input "123460618"
